Goal: Information Seeking & Learning: Learn about a topic

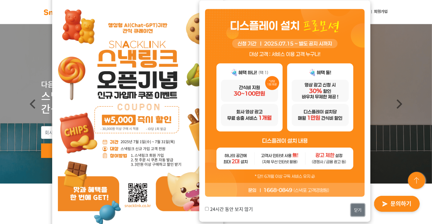
click at [356, 190] on button "닫기" at bounding box center [358, 210] width 14 height 12
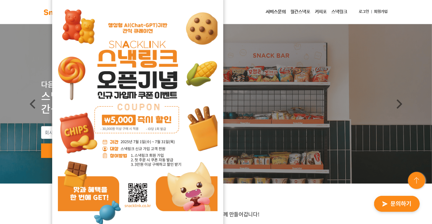
click at [198, 121] on img at bounding box center [138, 114] width 160 height 226
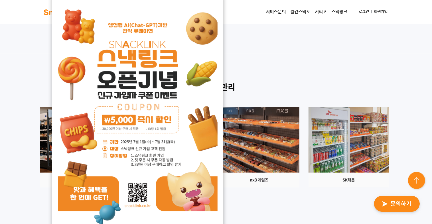
scroll to position [675, 0]
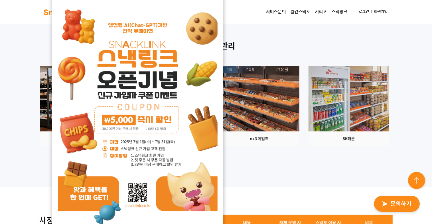
click at [210, 93] on img at bounding box center [170, 106] width 80 height 80
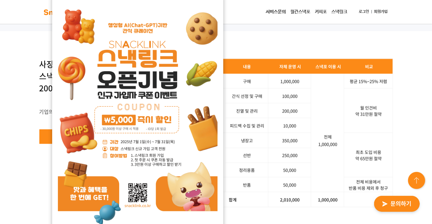
click at [191, 111] on img at bounding box center [138, 114] width 160 height 226
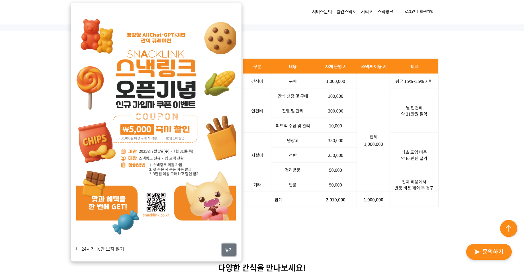
click at [228, 190] on button "닫기" at bounding box center [229, 250] width 14 height 12
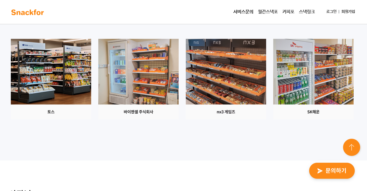
scroll to position [818, 0]
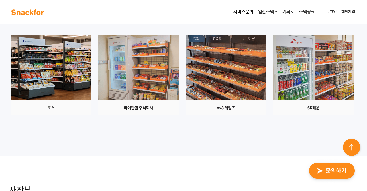
click at [91, 95] on img at bounding box center [51, 75] width 80 height 80
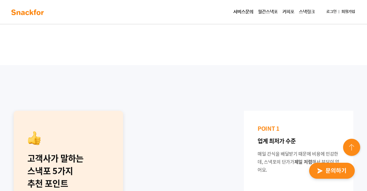
scroll to position [0, 0]
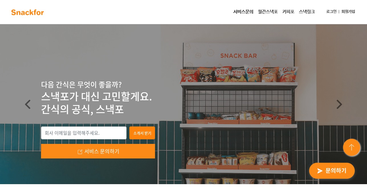
click at [252, 10] on link "서비스문의" at bounding box center [243, 11] width 25 height 11
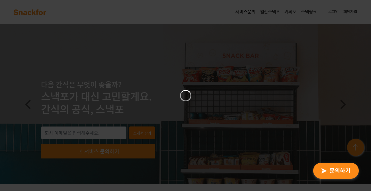
click at [288, 17] on div at bounding box center [185, 95] width 371 height 191
click at [289, 25] on div at bounding box center [185, 95] width 371 height 191
click at [208, 5] on icon "Close" at bounding box center [210, 5] width 7 height 7
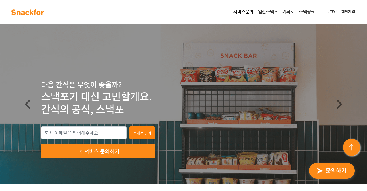
click at [276, 12] on link "월간스낵포" at bounding box center [268, 11] width 25 height 11
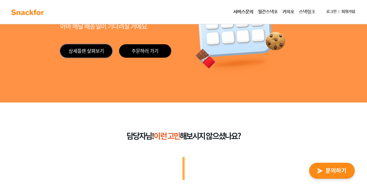
click at [96, 52] on link "상세플랜 살펴보기" at bounding box center [86, 50] width 52 height 13
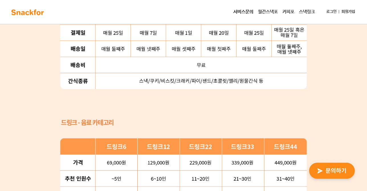
scroll to position [665, 0]
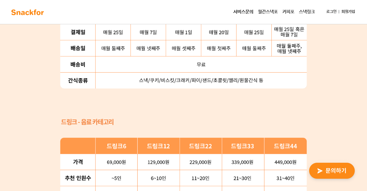
click at [162, 80] on img at bounding box center [183, 24] width 247 height 129
click at [147, 90] on div "간단한 플랜 선택으로 새로 런칭한 ‘월간스낵포 스타터팩’ 을 만나보세요 69,000 원부터 559,000 원까지, 6가지 중 우리 회사에 맞는…" at bounding box center [183, 42] width 265 height 518
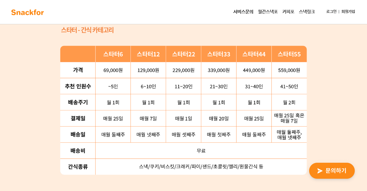
scroll to position [505, 0]
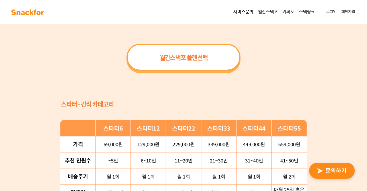
click at [286, 8] on link "커피포" at bounding box center [288, 11] width 17 height 11
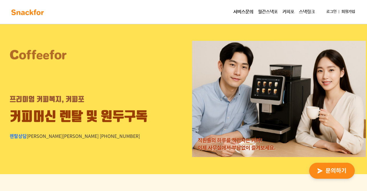
click at [25, 13] on img at bounding box center [28, 12] width 36 height 9
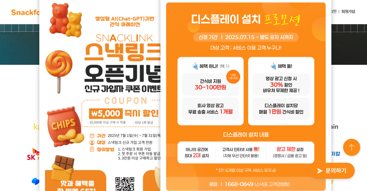
scroll to position [120, 0]
